Goal: Task Accomplishment & Management: Manage account settings

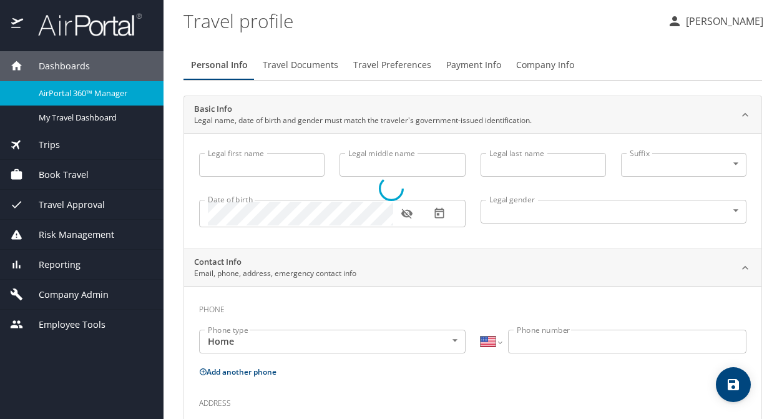
select select "US"
type input "Allison"
type input "Grace"
type input "Holum"
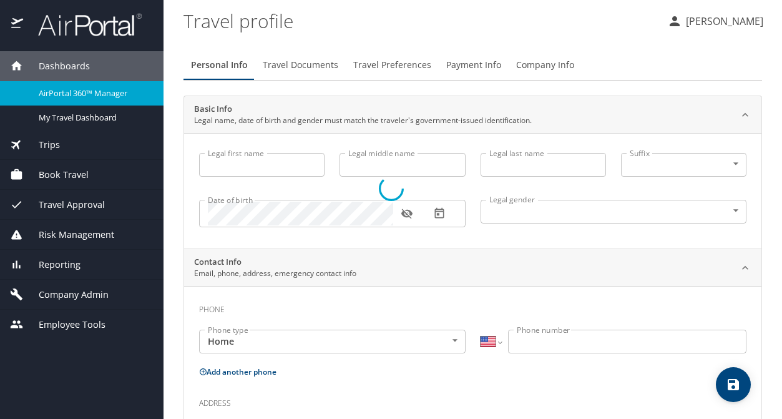
type input "Female"
select select "US"
select select "AT"
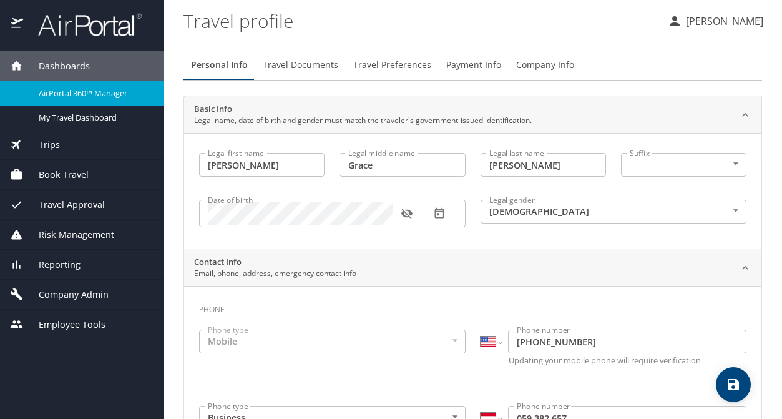
click at [89, 188] on div "Book Travel" at bounding box center [81, 175] width 163 height 30
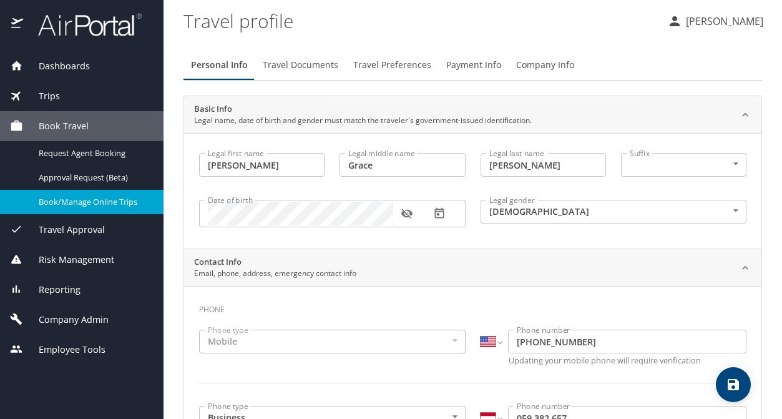
click at [92, 208] on div "Book/Manage Online Trips" at bounding box center [81, 202] width 143 height 14
